Goal: Task Accomplishment & Management: Manage account settings

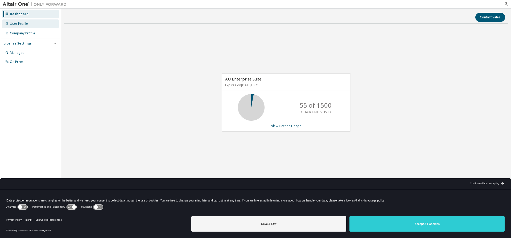
click at [20, 22] on div "User Profile" at bounding box center [19, 24] width 18 height 4
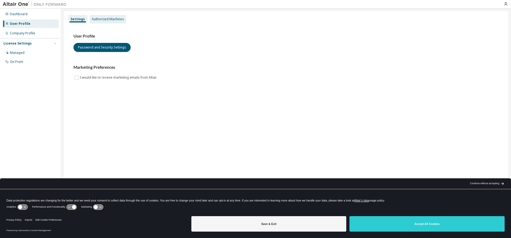
click at [116, 17] on div "Authorized Machines" at bounding box center [108, 19] width 32 height 4
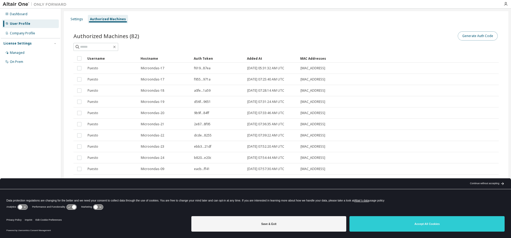
click at [475, 33] on button "Generate Auth Code" at bounding box center [478, 35] width 40 height 9
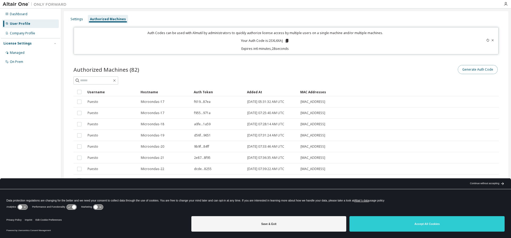
click at [471, 70] on button "Generate Auth Code" at bounding box center [478, 69] width 40 height 9
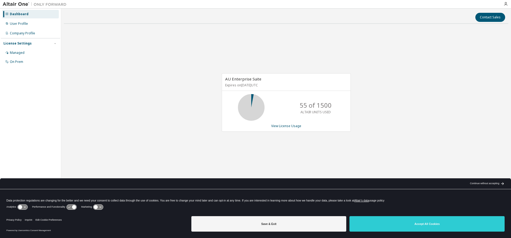
click at [26, 19] on div "Dashboard User Profile Company Profile License Settings Managed On Prem" at bounding box center [30, 37] width 59 height 57
click at [19, 23] on div "User Profile" at bounding box center [19, 24] width 18 height 4
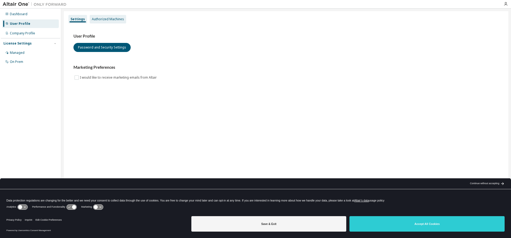
click at [115, 19] on div "Authorized Machines" at bounding box center [108, 19] width 32 height 4
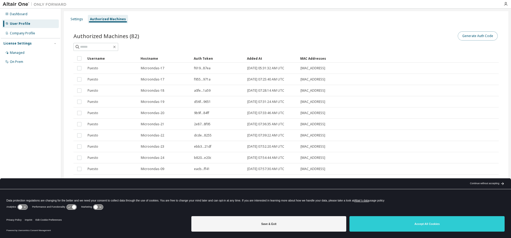
click at [483, 36] on button "Generate Auth Code" at bounding box center [478, 35] width 40 height 9
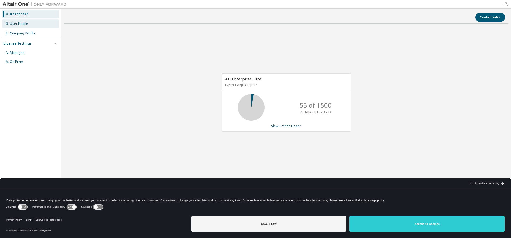
click at [16, 24] on div "User Profile" at bounding box center [19, 24] width 18 height 4
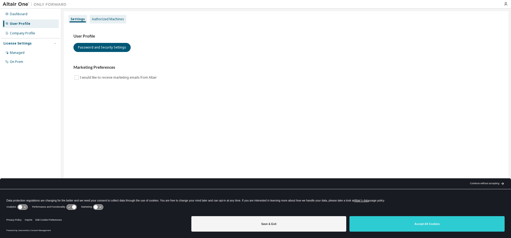
click at [111, 20] on div "Authorized Machines" at bounding box center [108, 19] width 32 height 4
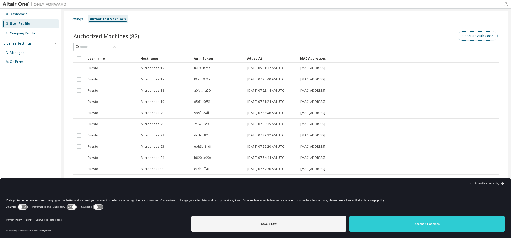
click at [483, 37] on button "Generate Auth Code" at bounding box center [478, 35] width 40 height 9
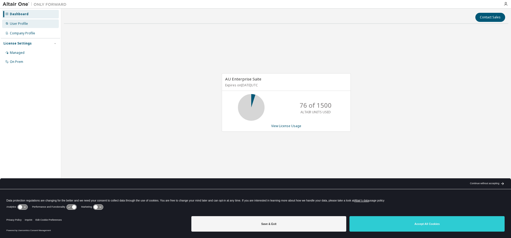
click at [18, 23] on div "User Profile" at bounding box center [19, 24] width 18 height 4
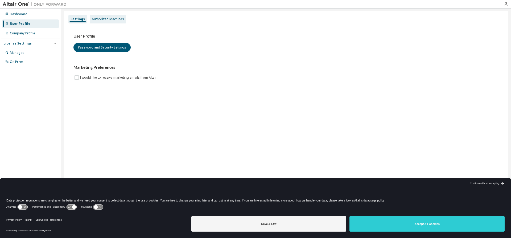
click at [115, 18] on div "Authorized Machines" at bounding box center [108, 19] width 32 height 4
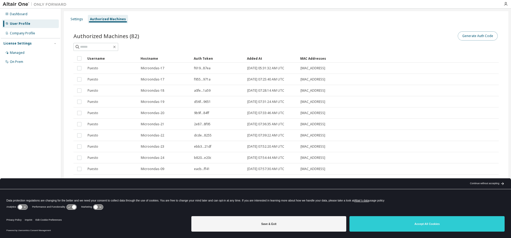
click at [479, 34] on button "Generate Auth Code" at bounding box center [478, 35] width 40 height 9
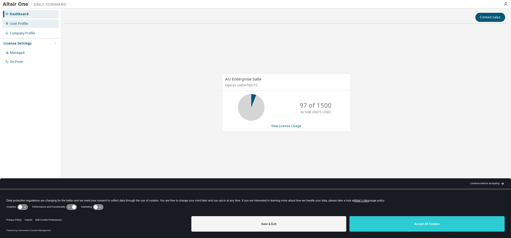
click at [22, 23] on div "User Profile" at bounding box center [19, 24] width 18 height 4
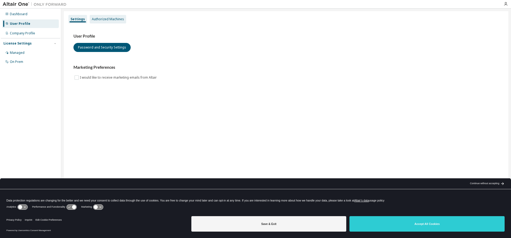
click at [117, 18] on div "Authorized Machines" at bounding box center [108, 19] width 32 height 4
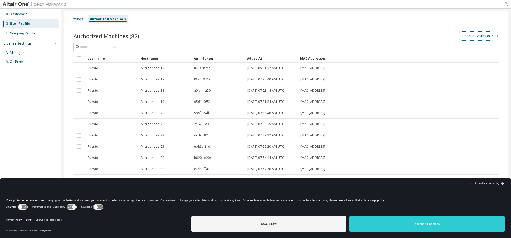
click at [486, 36] on button "Generate Auth Code" at bounding box center [478, 35] width 40 height 9
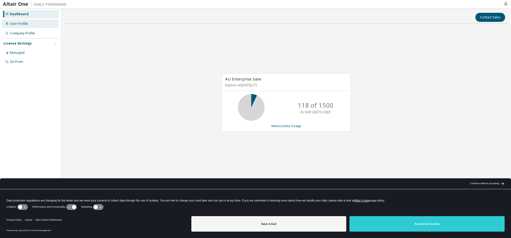
click at [25, 24] on div "User Profile" at bounding box center [19, 24] width 18 height 4
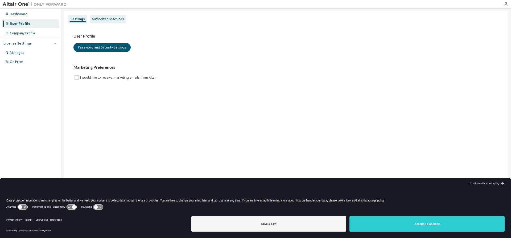
click at [108, 18] on div "Authorized Machines" at bounding box center [108, 19] width 32 height 4
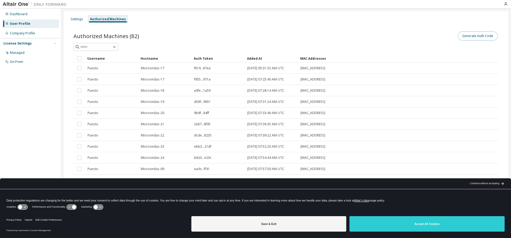
click at [491, 36] on button "Generate Auth Code" at bounding box center [478, 35] width 40 height 9
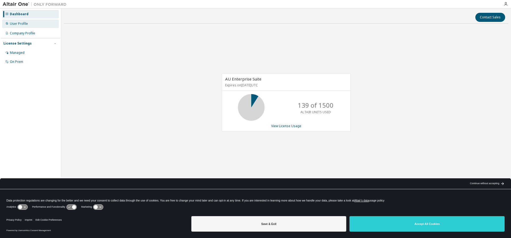
click at [21, 24] on div "User Profile" at bounding box center [19, 24] width 18 height 4
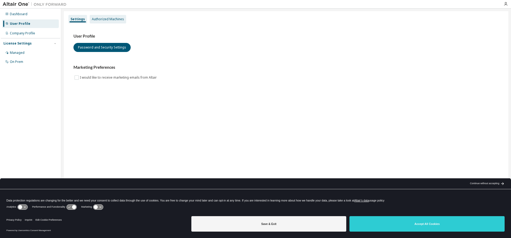
click at [107, 18] on div "Authorized Machines" at bounding box center [108, 19] width 32 height 4
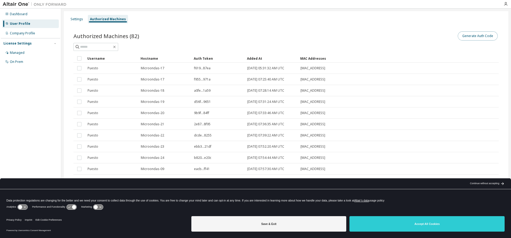
click at [486, 38] on button "Generate Auth Code" at bounding box center [478, 35] width 40 height 9
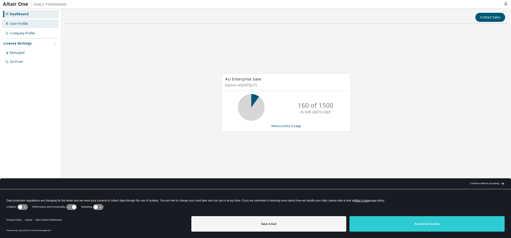
click at [22, 22] on div "User Profile" at bounding box center [19, 24] width 18 height 4
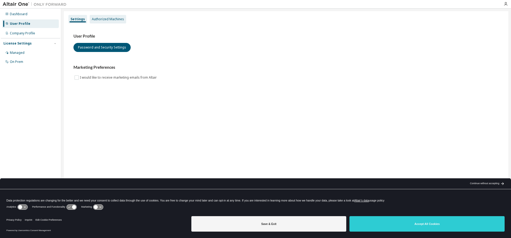
click at [114, 19] on div "Authorized Machines" at bounding box center [108, 19] width 32 height 4
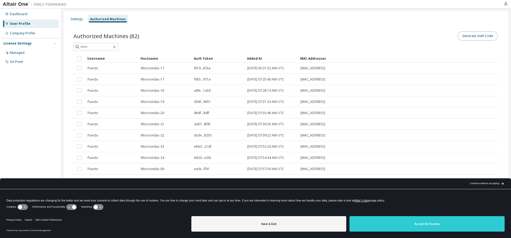
click at [470, 37] on button "Generate Auth Code" at bounding box center [478, 35] width 40 height 9
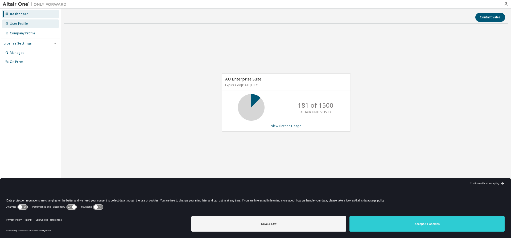
click at [23, 23] on div "User Profile" at bounding box center [19, 24] width 18 height 4
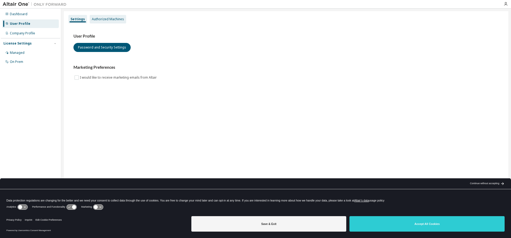
click at [103, 18] on div "Authorized Machines" at bounding box center [108, 19] width 32 height 4
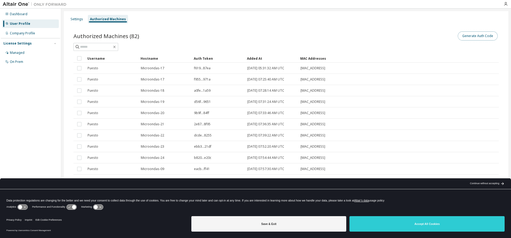
click at [477, 34] on button "Generate Auth Code" at bounding box center [478, 35] width 40 height 9
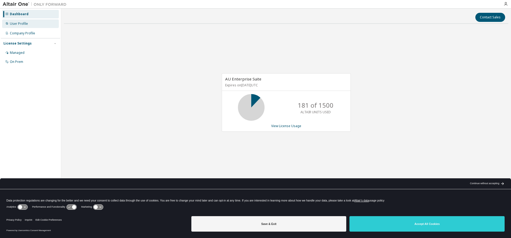
click at [22, 23] on div "User Profile" at bounding box center [19, 24] width 18 height 4
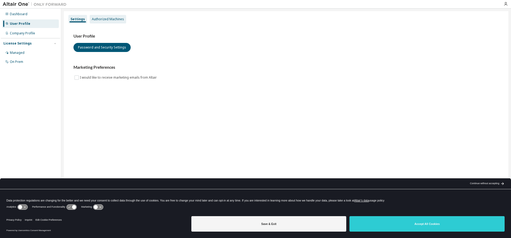
click at [109, 17] on div "Authorized Machines" at bounding box center [108, 19] width 32 height 4
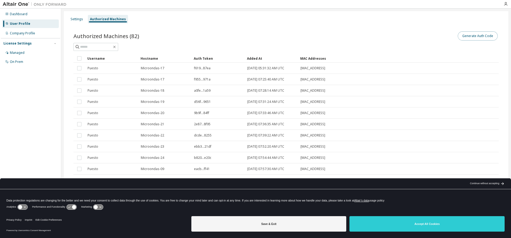
click at [491, 35] on button "Generate Auth Code" at bounding box center [478, 35] width 40 height 9
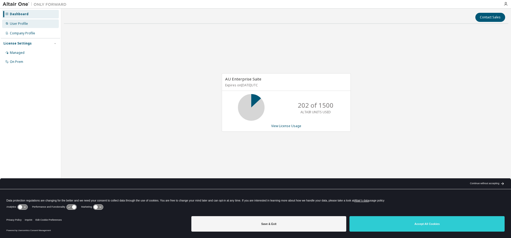
click at [21, 22] on div "User Profile" at bounding box center [19, 24] width 18 height 4
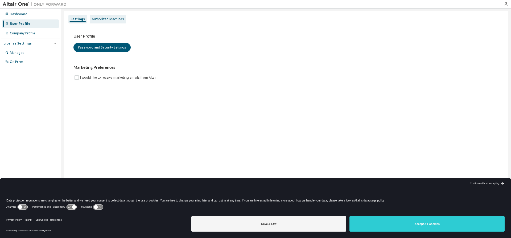
click at [102, 18] on div "Authorized Machines" at bounding box center [108, 19] width 32 height 4
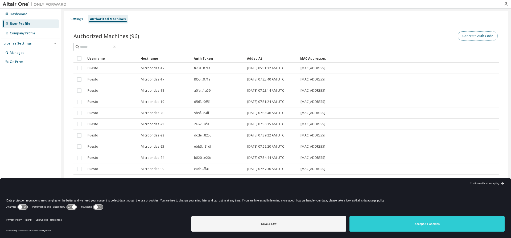
click at [487, 36] on button "Generate Auth Code" at bounding box center [478, 35] width 40 height 9
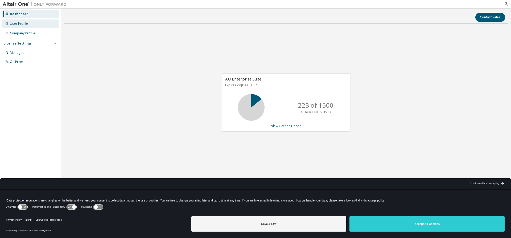
click at [23, 24] on div "User Profile" at bounding box center [19, 24] width 18 height 4
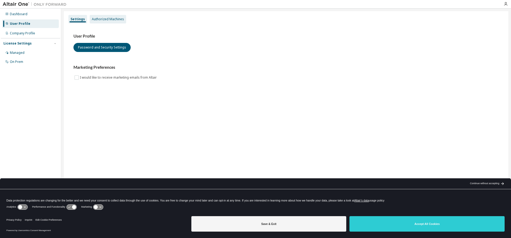
click at [117, 17] on div "Authorized Machines" at bounding box center [108, 19] width 32 height 4
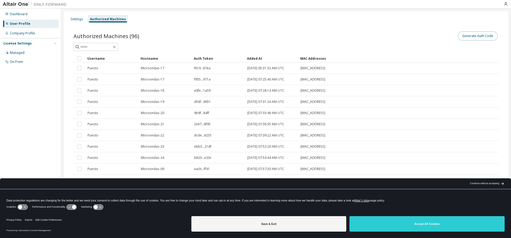
click at [470, 35] on button "Generate Auth Code" at bounding box center [478, 35] width 40 height 9
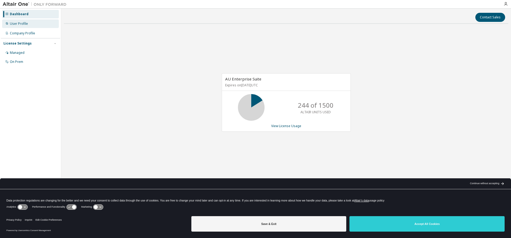
click at [22, 23] on div "User Profile" at bounding box center [19, 24] width 18 height 4
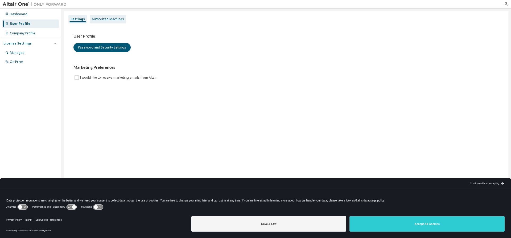
click at [109, 17] on div "Authorized Machines" at bounding box center [108, 19] width 32 height 4
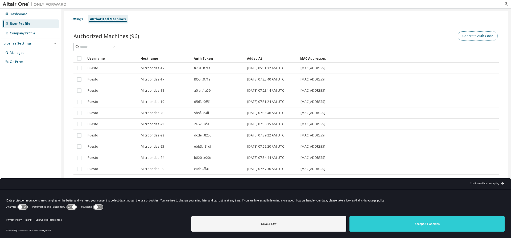
click at [478, 35] on button "Generate Auth Code" at bounding box center [478, 35] width 40 height 9
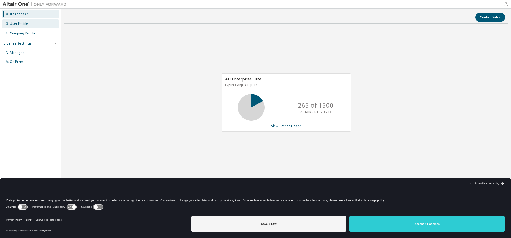
click at [25, 24] on div "User Profile" at bounding box center [19, 24] width 18 height 4
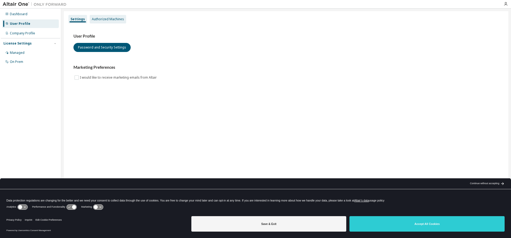
click at [110, 19] on div "Authorized Machines" at bounding box center [108, 19] width 32 height 4
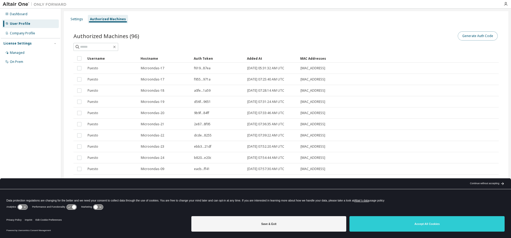
click at [484, 37] on button "Generate Auth Code" at bounding box center [478, 35] width 40 height 9
